Goal: Navigation & Orientation: Go to known website

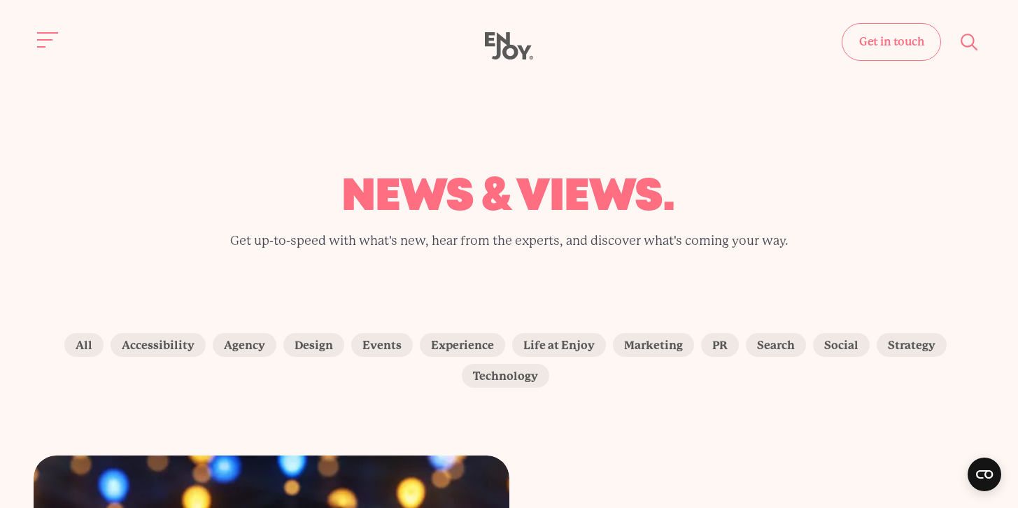
click at [510, 48] on icon "Enjoy Digital" at bounding box center [509, 46] width 48 height 28
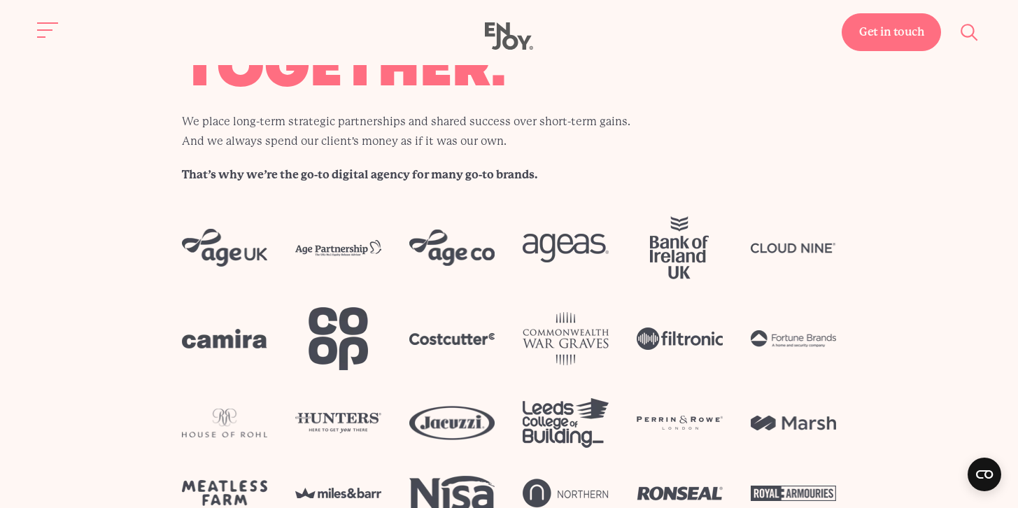
scroll to position [3007, 0]
